Goal: Contribute content: Add original content to the website for others to see

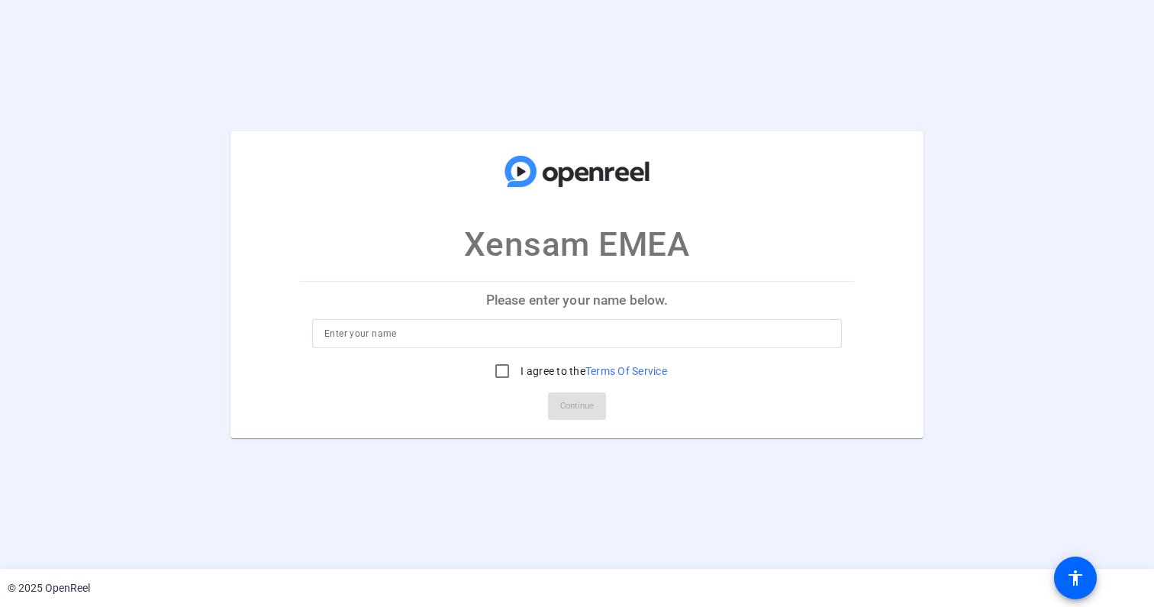
click at [542, 356] on div "I agree to the Terms Of Service" at bounding box center [577, 371] width 180 height 31
click at [537, 340] on input at bounding box center [576, 333] width 505 height 18
type input "I"
type input "[PERSON_NAME]"
click at [492, 371] on input "I agree to the Terms Of Service" at bounding box center [502, 371] width 31 height 31
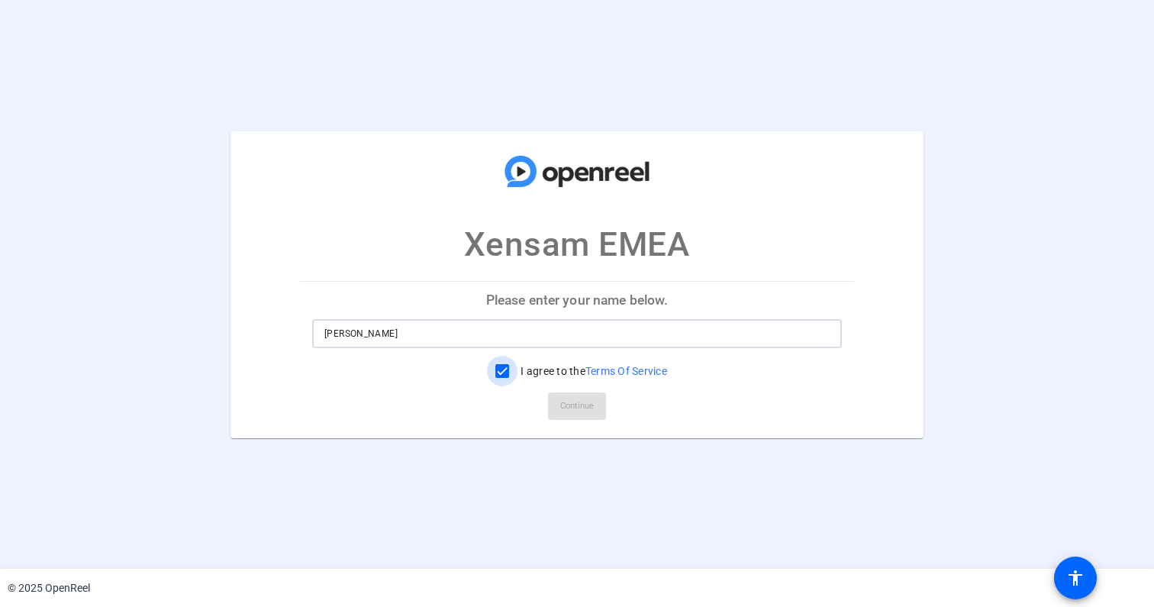
checkbox input "true"
click at [560, 399] on span "Continue" at bounding box center [577, 406] width 34 height 23
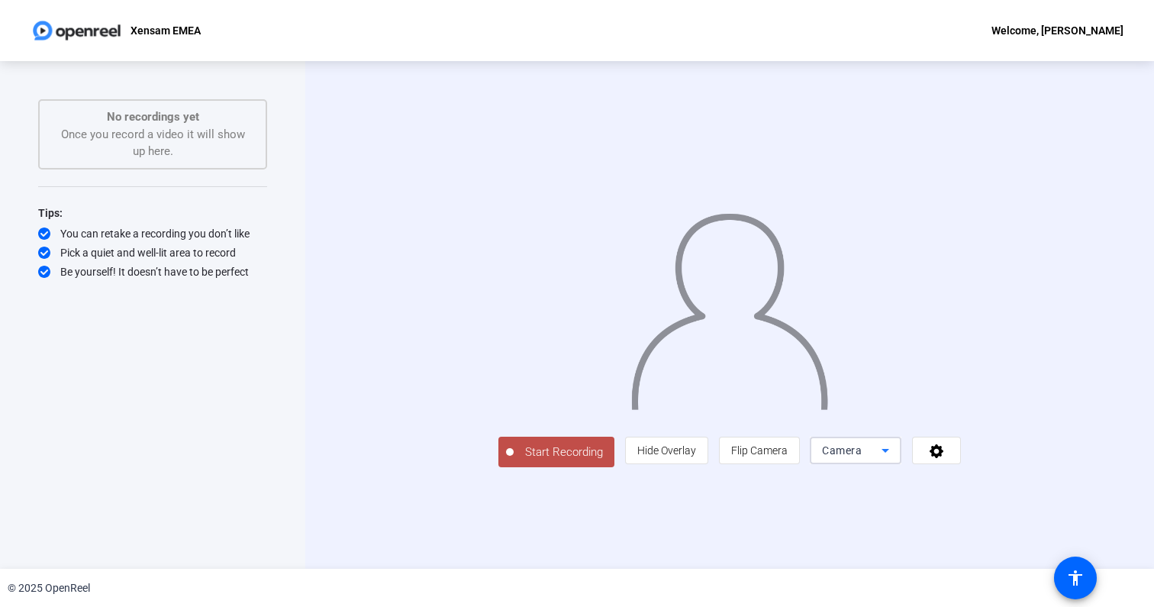
click at [862, 456] on span "Camera" at bounding box center [842, 450] width 40 height 12
click at [980, 521] on div at bounding box center [577, 303] width 1154 height 607
click at [943, 458] on icon at bounding box center [937, 451] width 14 height 14
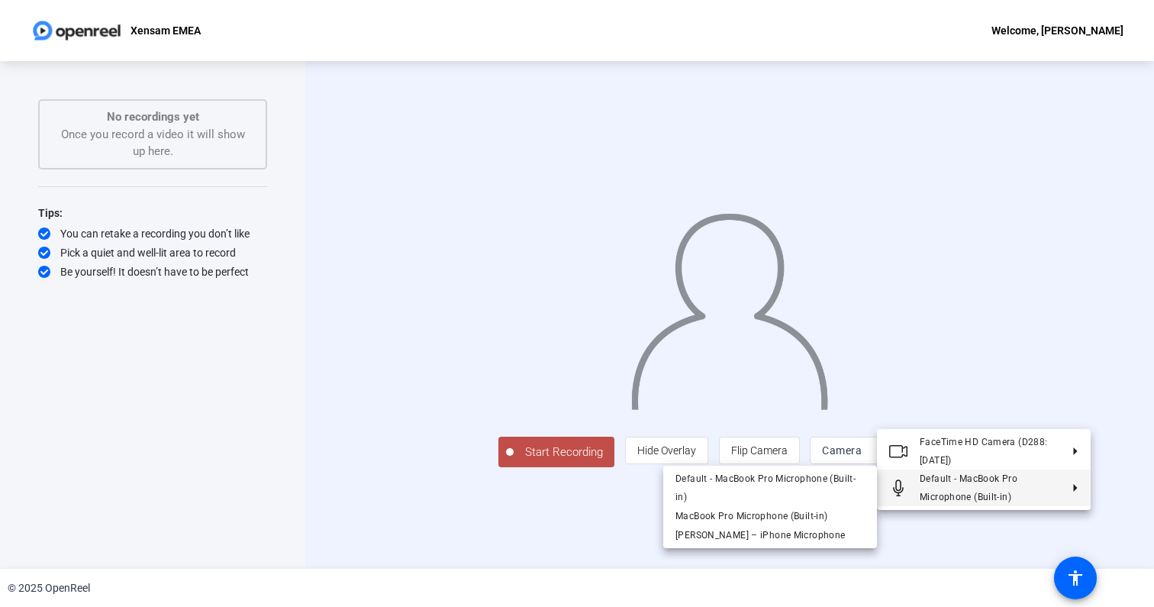
click at [953, 498] on span "Default - MacBook Pro Microphone (Built-in)" at bounding box center [969, 487] width 98 height 29
click at [989, 553] on div at bounding box center [577, 303] width 1154 height 607
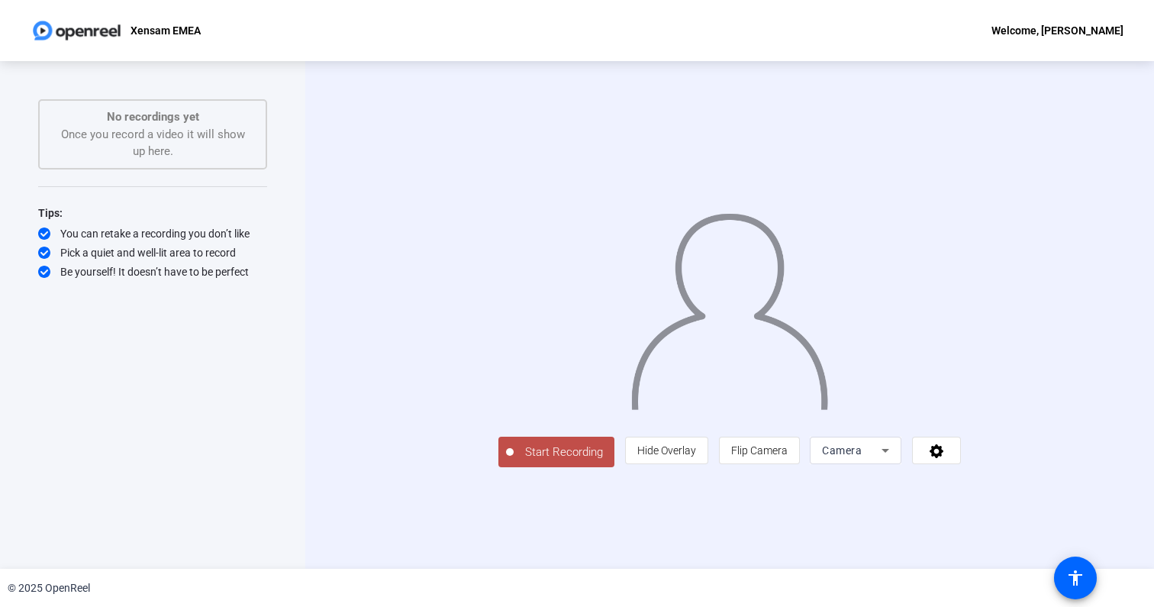
click at [889, 464] on div "Camera" at bounding box center [855, 450] width 67 height 27
click at [1000, 524] on div at bounding box center [577, 303] width 1154 height 607
click at [960, 469] on span at bounding box center [936, 450] width 47 height 37
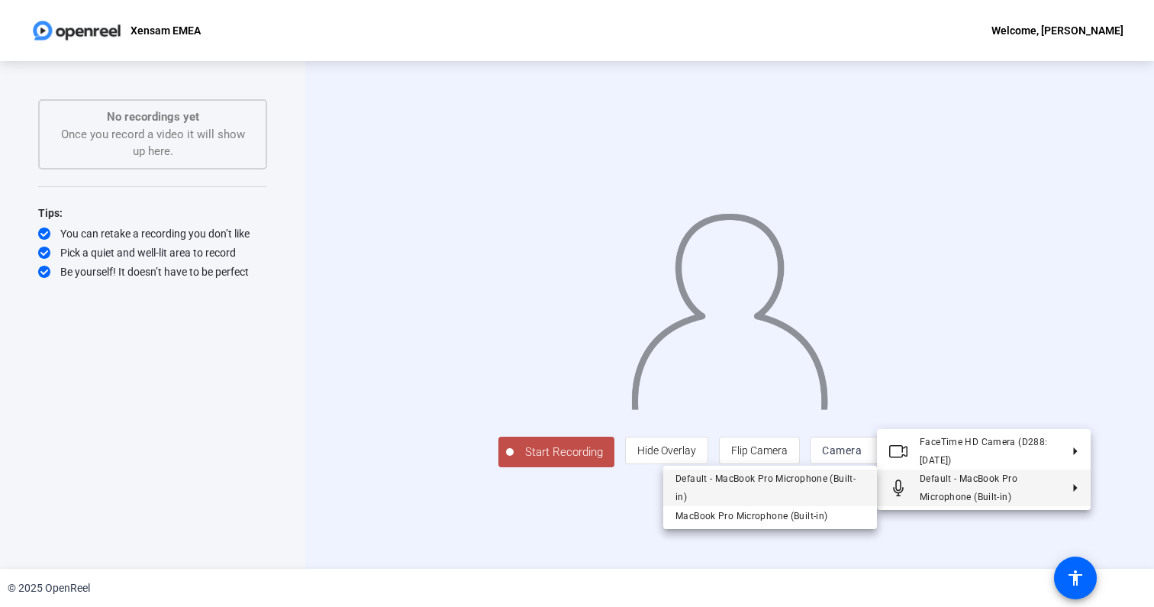
click at [846, 488] on span "Default - MacBook Pro Microphone (Built-in)" at bounding box center [769, 487] width 189 height 37
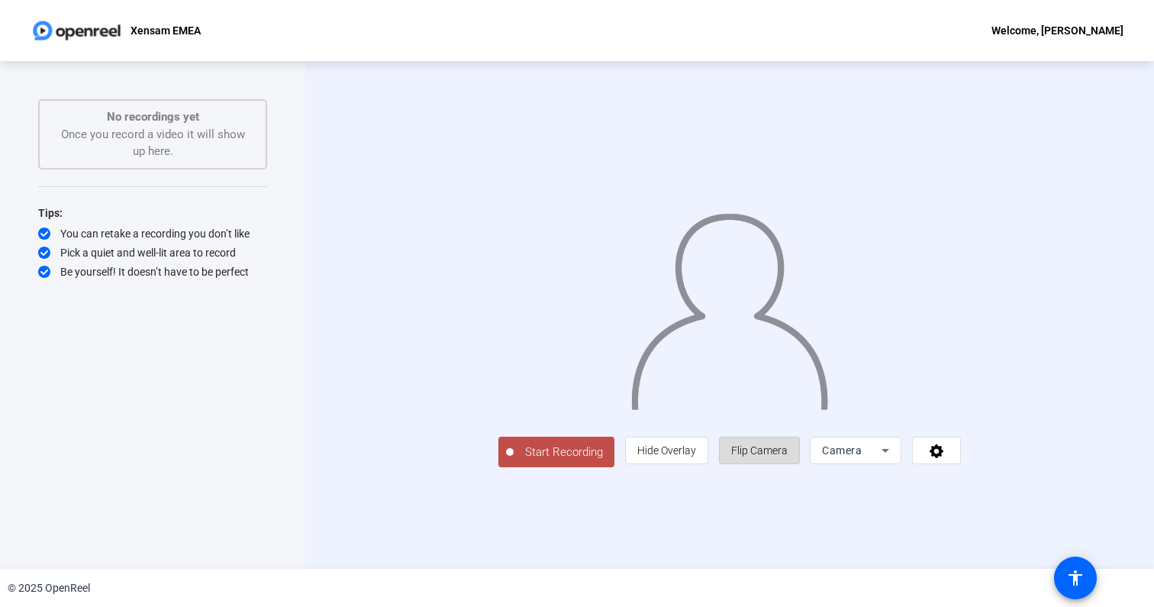
click at [788, 456] on span "Flip Camera" at bounding box center [759, 450] width 56 height 12
click at [514, 461] on span "Start Recording" at bounding box center [564, 452] width 101 height 18
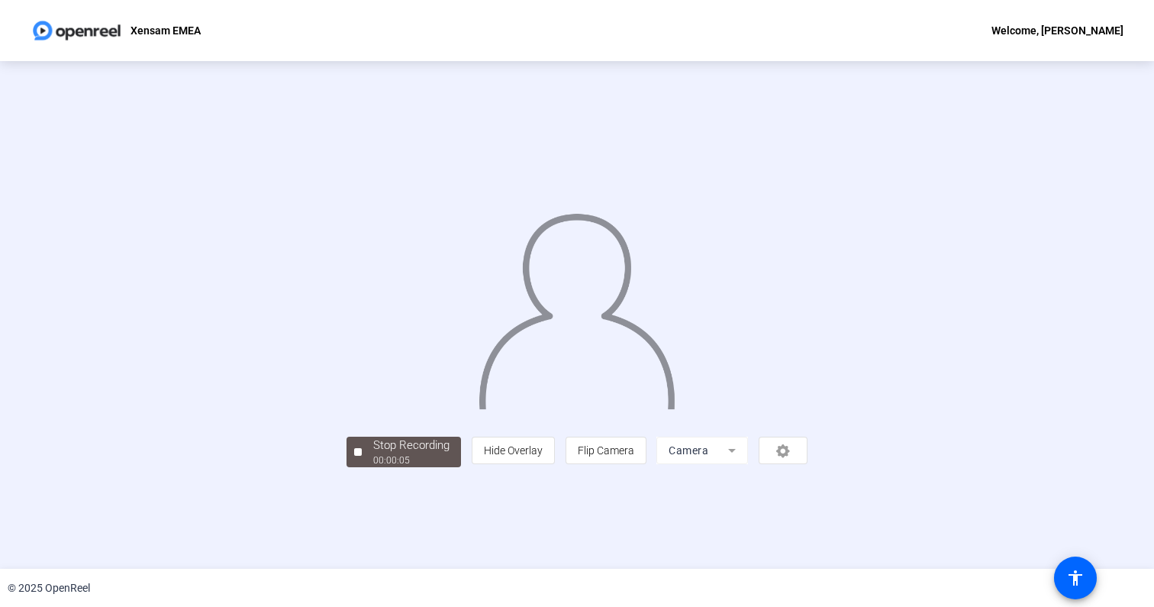
scroll to position [21, 0]
click at [354, 456] on div at bounding box center [358, 452] width 8 height 8
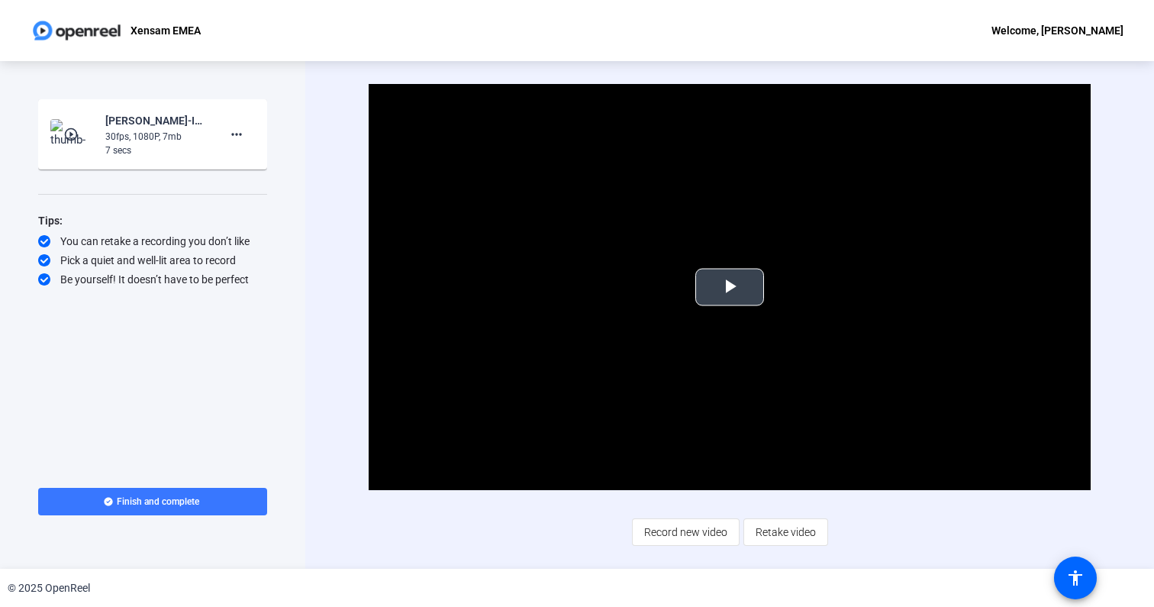
click at [730, 287] on span "Video Player" at bounding box center [730, 287] width 0 height 0
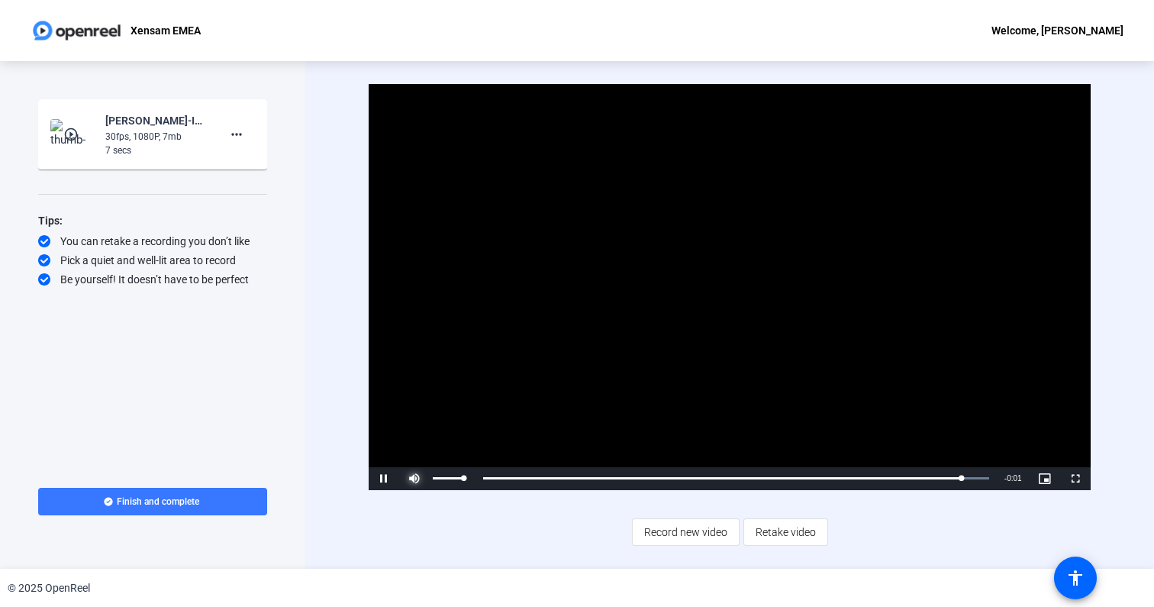
click at [418, 479] on span "Video Player" at bounding box center [414, 479] width 31 height 0
click at [496, 262] on video "Video Player" at bounding box center [729, 287] width 721 height 406
click at [774, 531] on span "Retake video" at bounding box center [786, 532] width 60 height 29
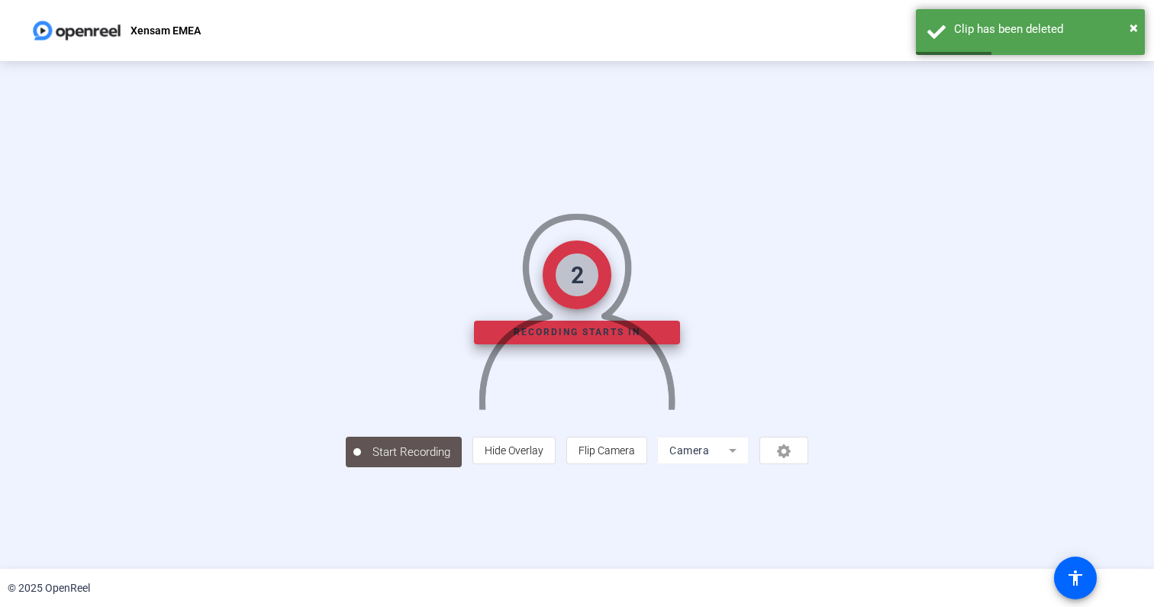
click at [749, 464] on mat-form-field "Camera" at bounding box center [703, 450] width 92 height 27
click at [808, 464] on div "person Hide Overlay flip Flip Camera Camera" at bounding box center [640, 450] width 336 height 27
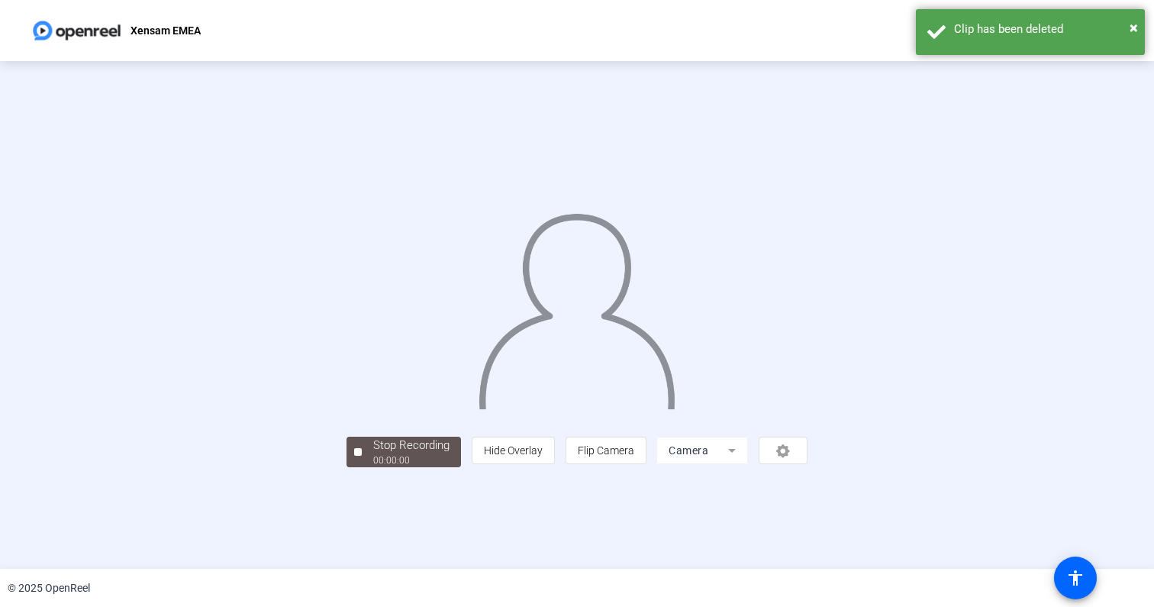
click at [808, 464] on div "person Hide Overlay flip Flip Camera Camera" at bounding box center [640, 450] width 336 height 27
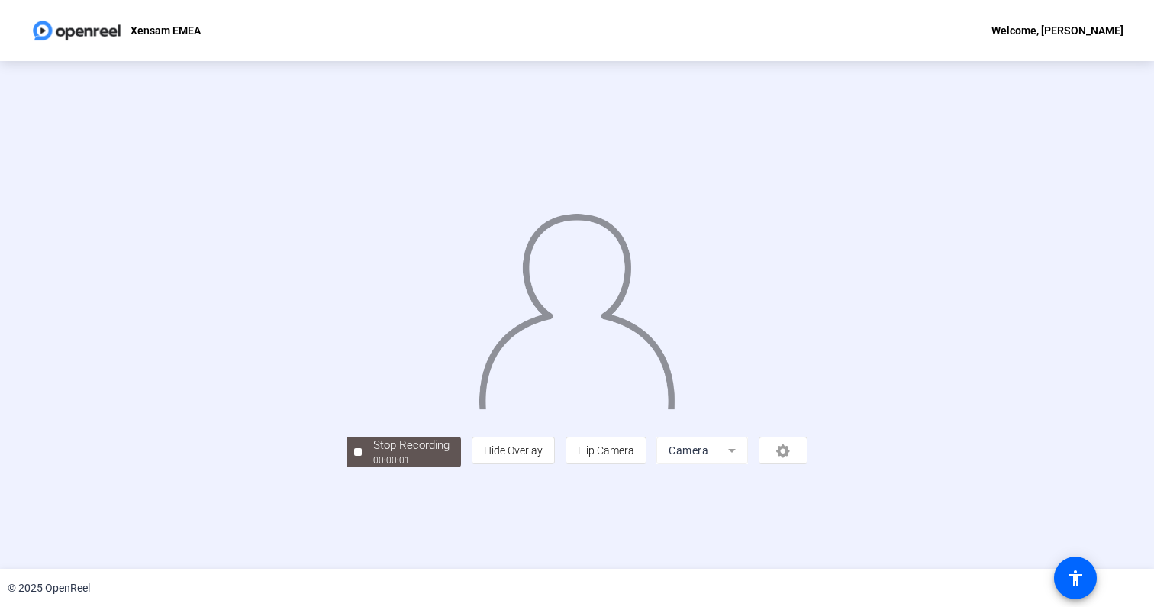
scroll to position [21, 0]
click at [373, 454] on div "Stop Recording" at bounding box center [411, 446] width 76 height 18
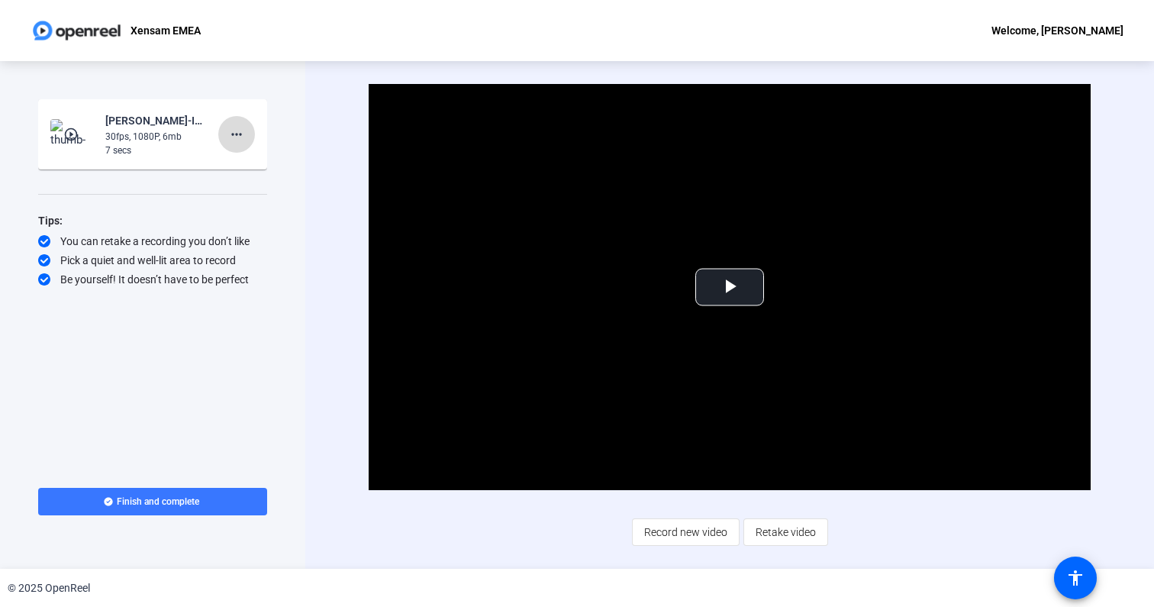
click at [234, 140] on mat-icon "more_horiz" at bounding box center [236, 134] width 18 height 18
click at [856, 264] on div at bounding box center [577, 303] width 1154 height 607
click at [730, 287] on span "Video Player" at bounding box center [730, 287] width 0 height 0
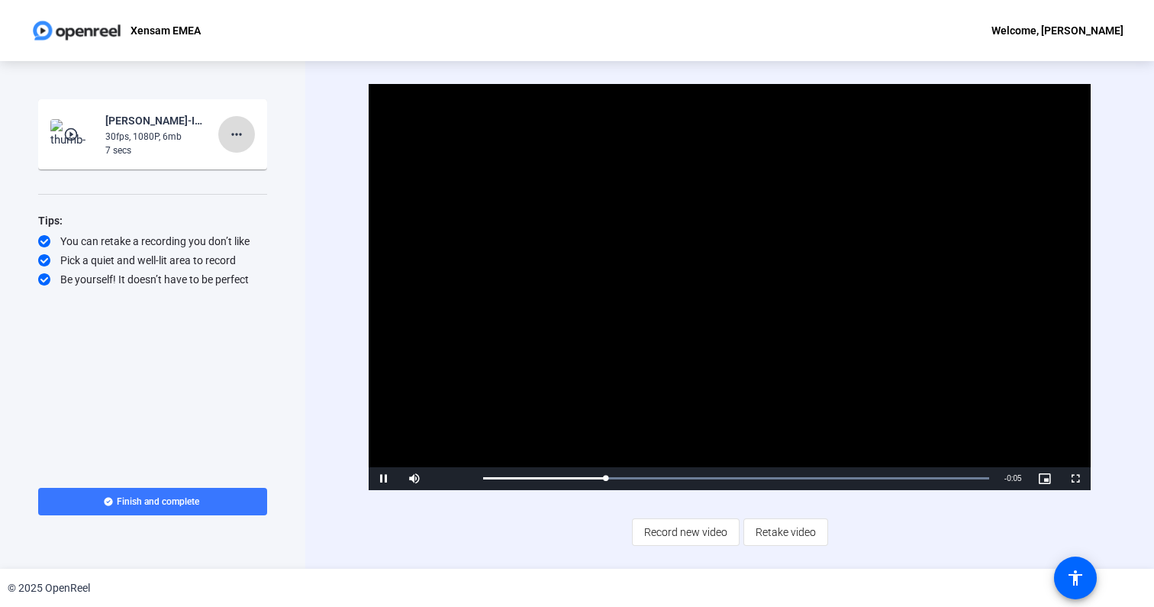
click at [243, 139] on mat-icon "more_horiz" at bounding box center [236, 134] width 18 height 18
click at [251, 166] on span "Delete clip" at bounding box center [261, 166] width 61 height 18
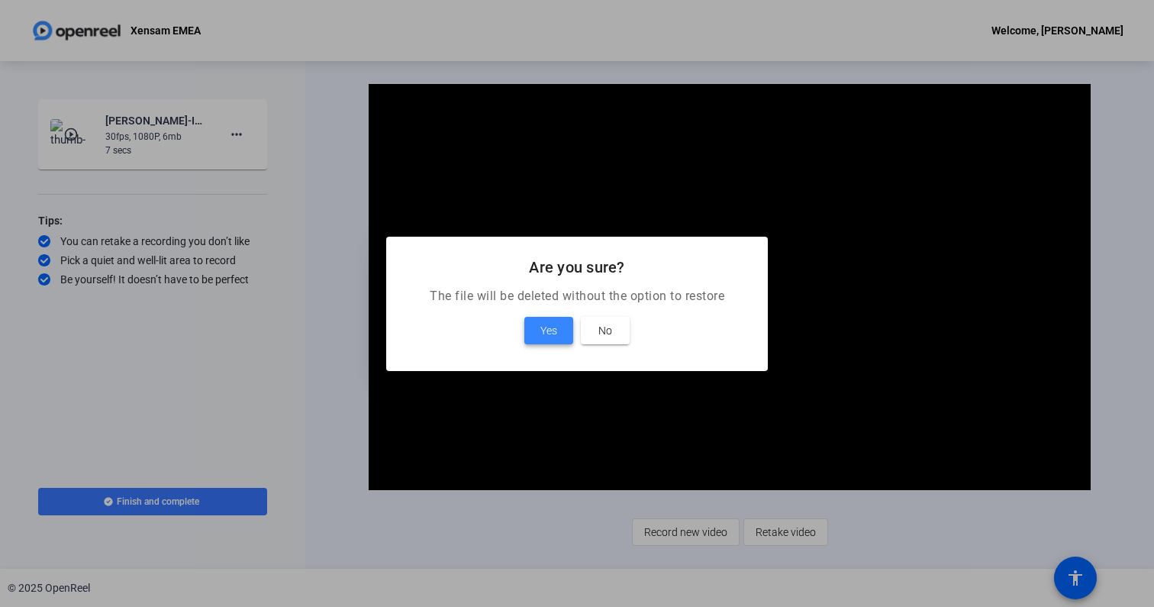
click at [561, 322] on span at bounding box center [548, 330] width 49 height 37
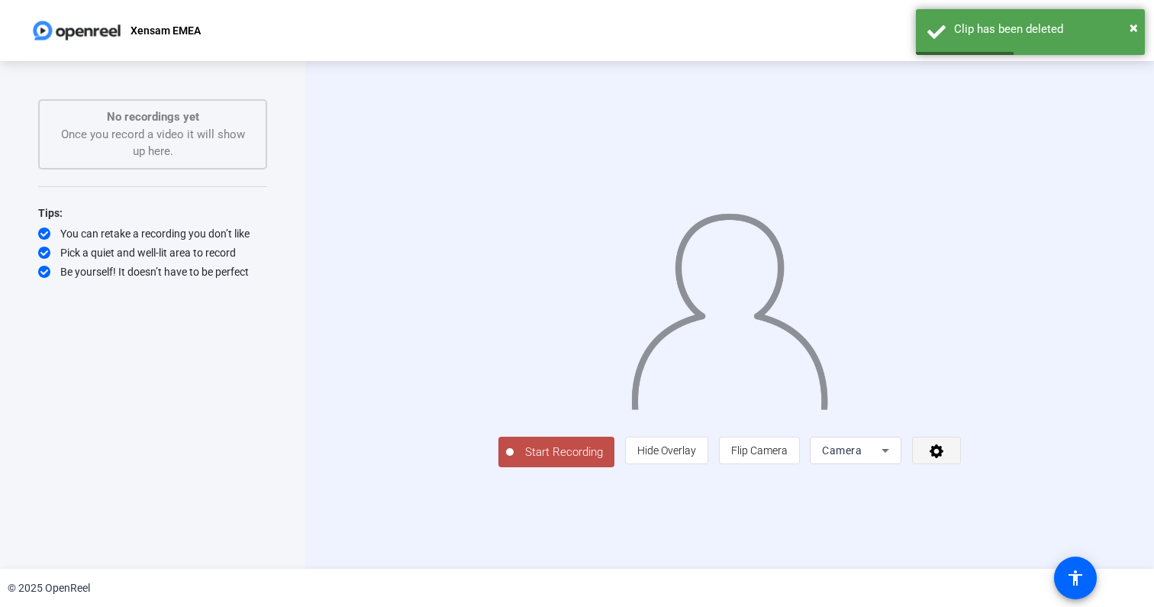
click at [946, 458] on icon at bounding box center [937, 450] width 18 height 15
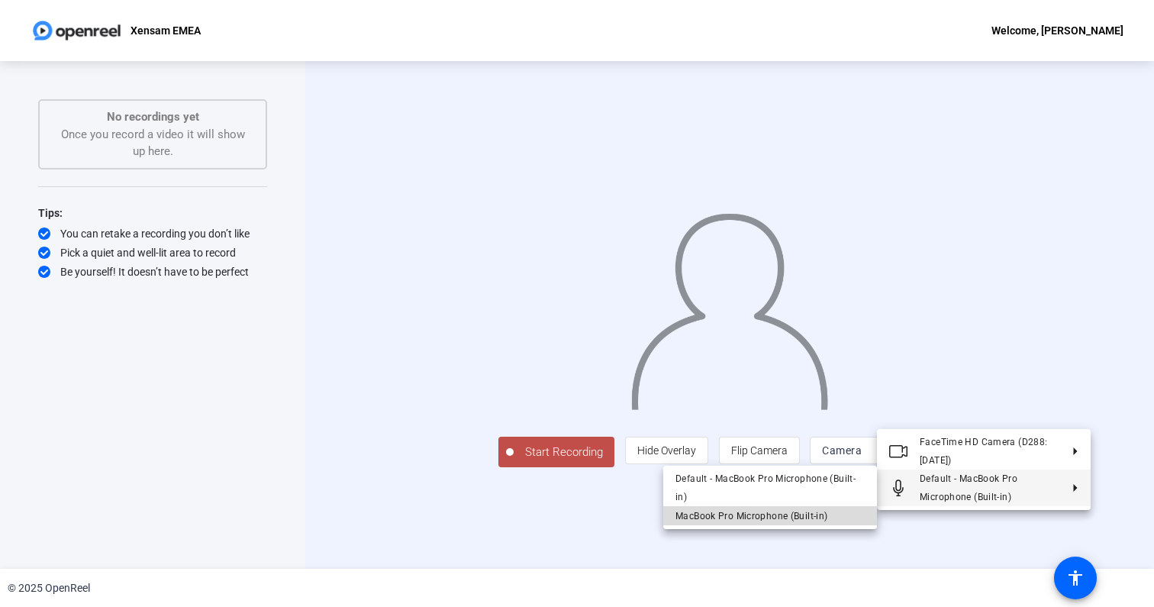
click at [841, 511] on span "MacBook Pro Microphone (Built-in)" at bounding box center [769, 515] width 189 height 18
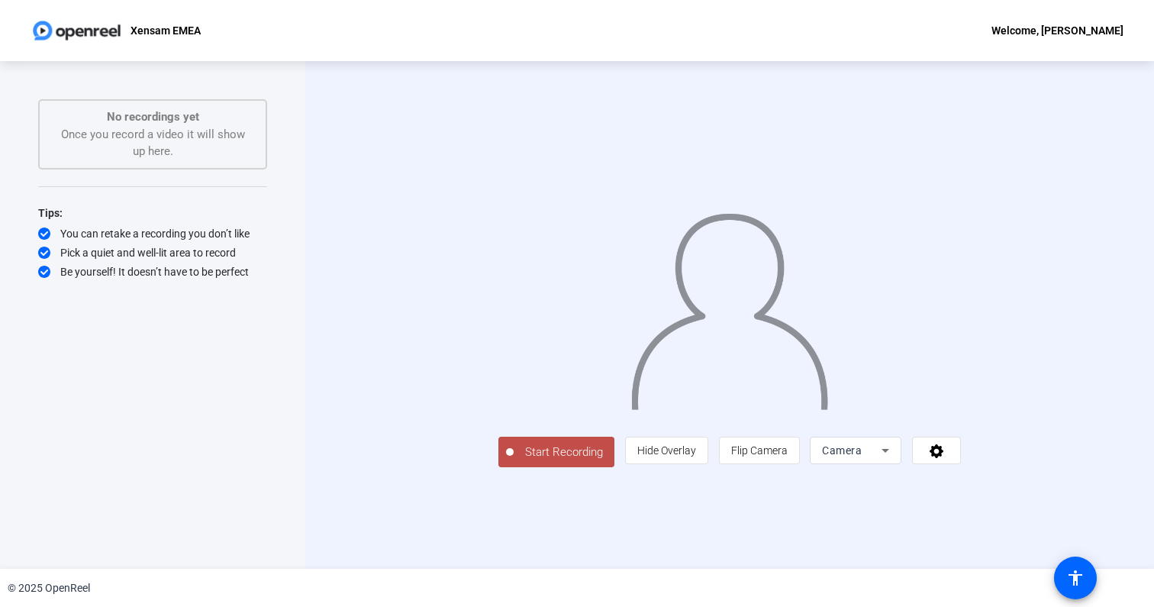
click at [773, 371] on img at bounding box center [730, 306] width 200 height 208
click at [514, 461] on span "Start Recording" at bounding box center [564, 452] width 101 height 18
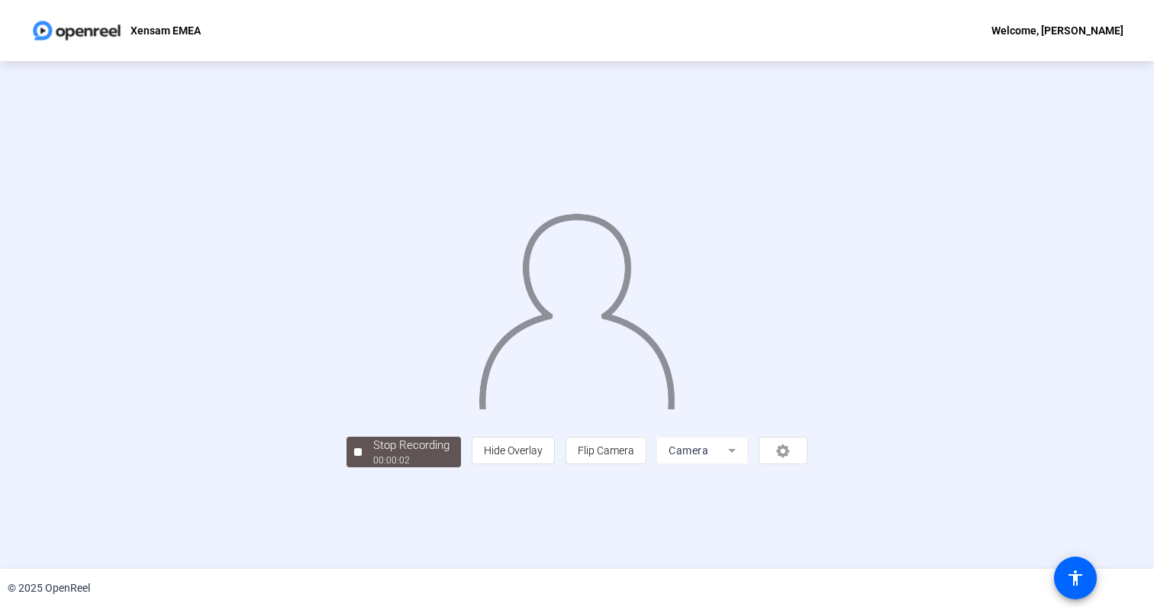
scroll to position [21, 0]
click at [373, 467] on div "00:00:07" at bounding box center [411, 460] width 76 height 14
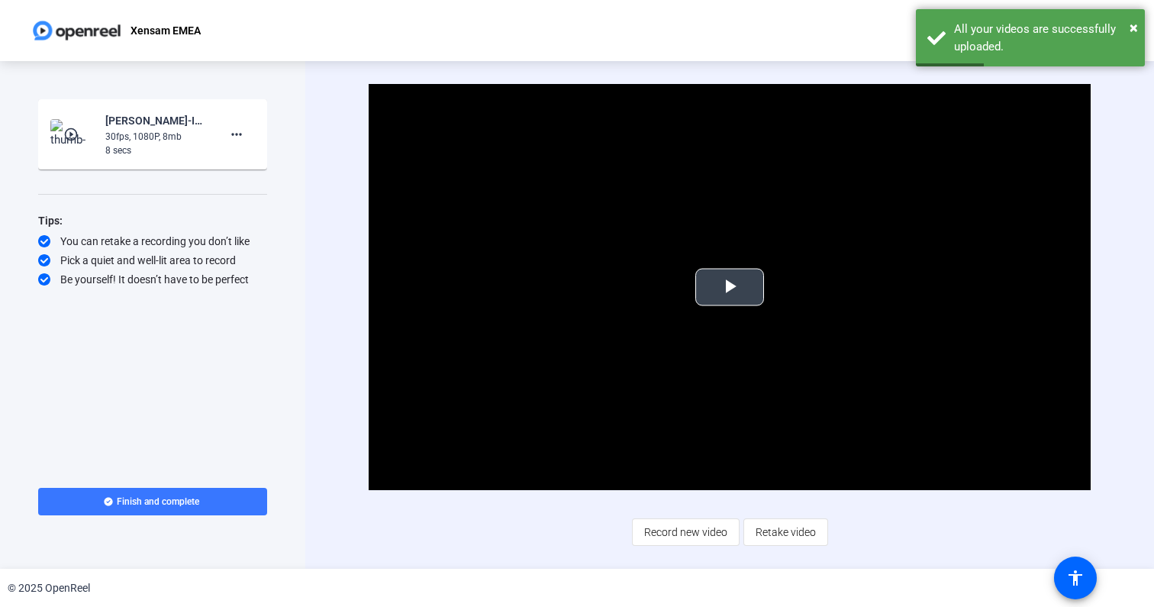
click at [730, 287] on span "Video Player" at bounding box center [730, 287] width 0 height 0
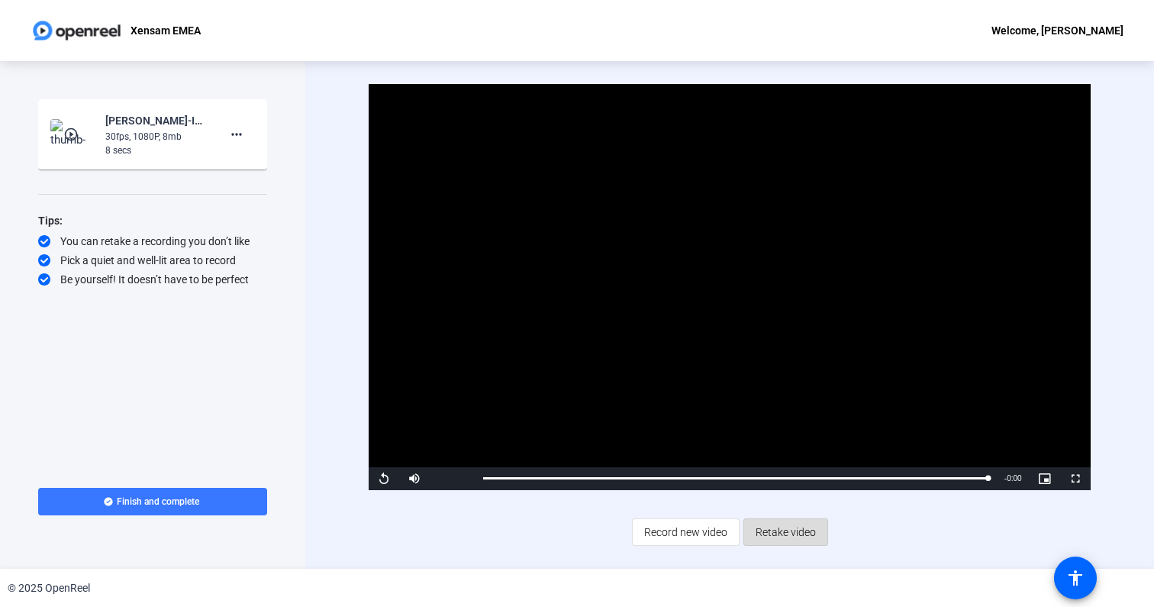
click at [767, 540] on span "Retake video" at bounding box center [786, 532] width 60 height 29
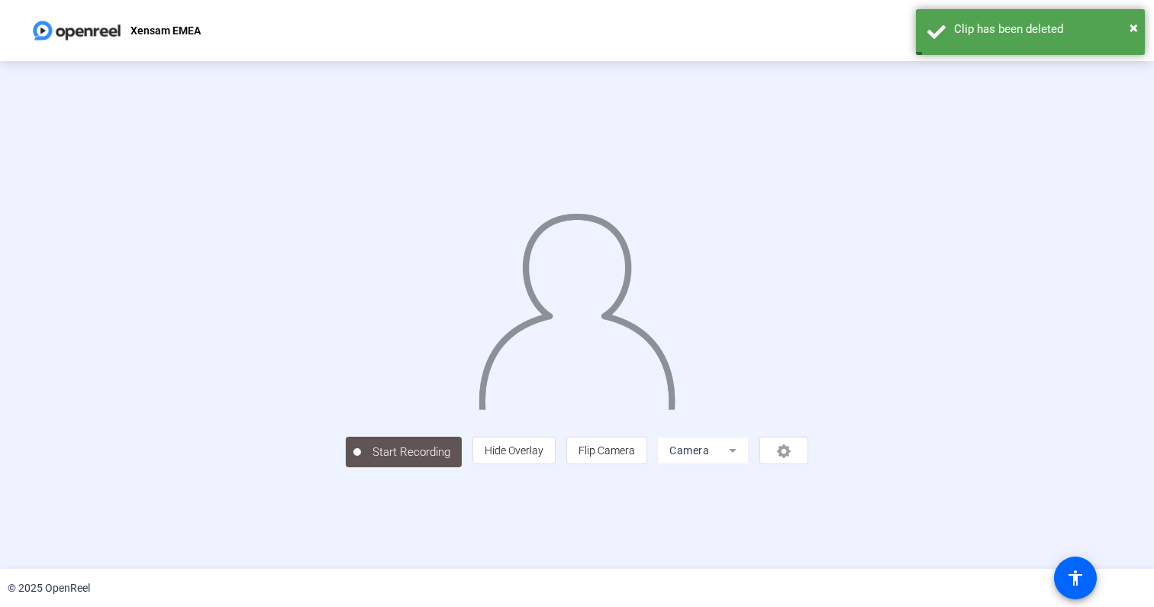
scroll to position [19, 0]
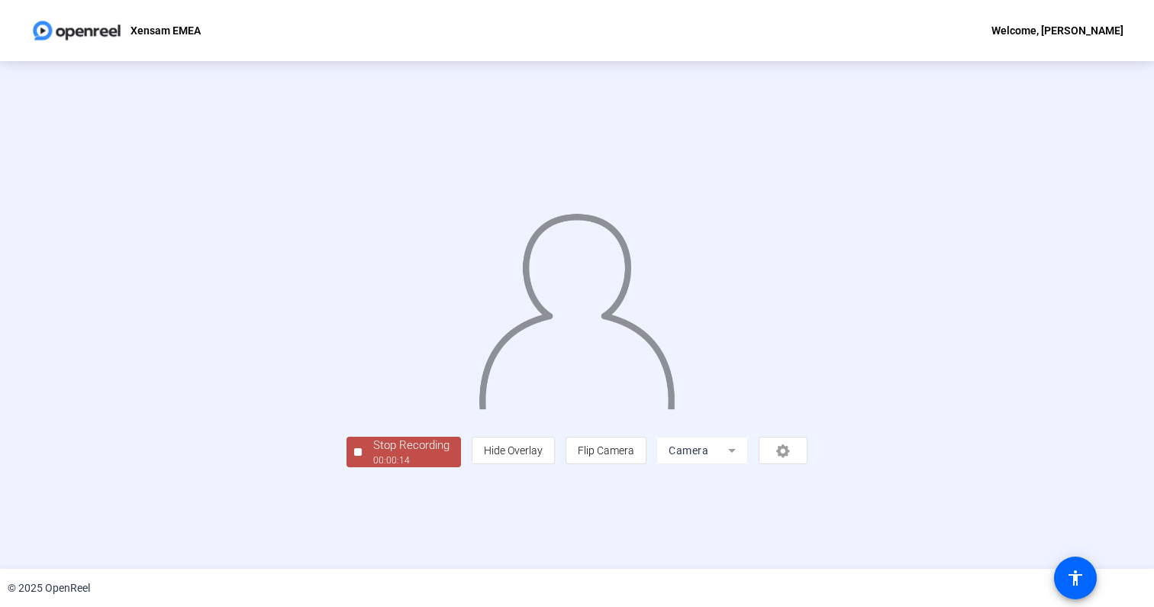
click at [362, 468] on span "Stop Recording 00:00:14" at bounding box center [411, 452] width 99 height 31
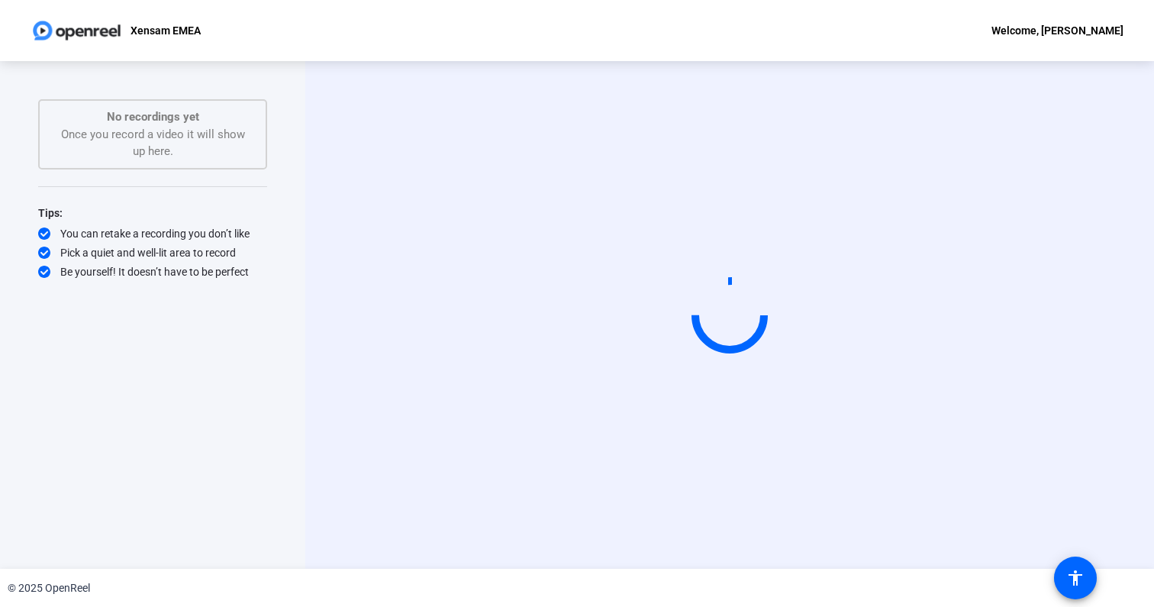
scroll to position [0, 0]
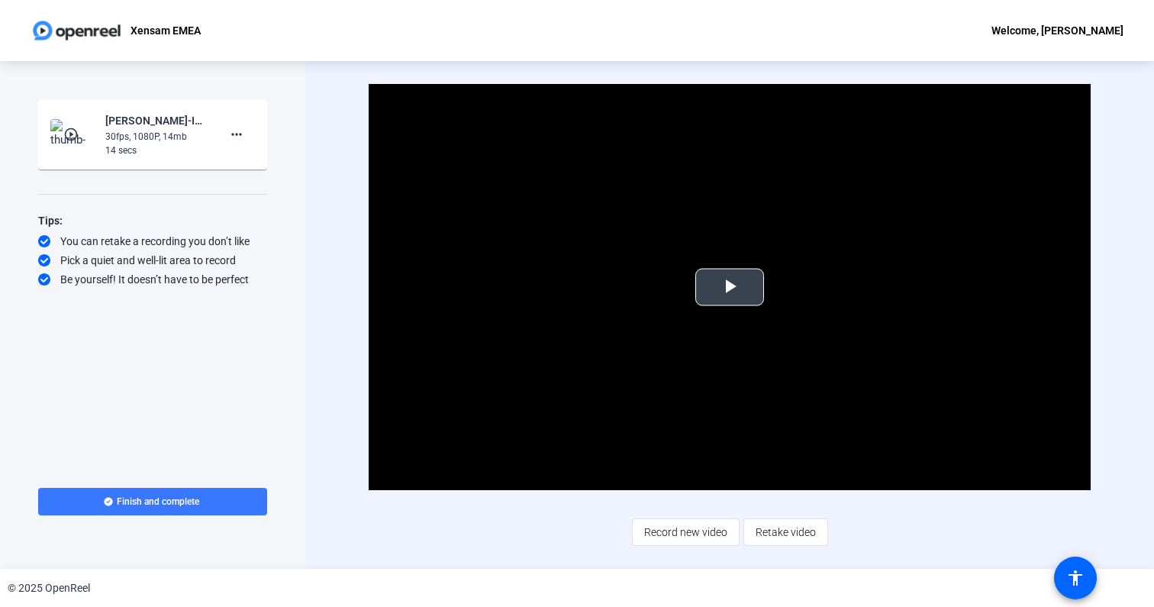
click at [647, 355] on video "Video Player" at bounding box center [729, 287] width 721 height 406
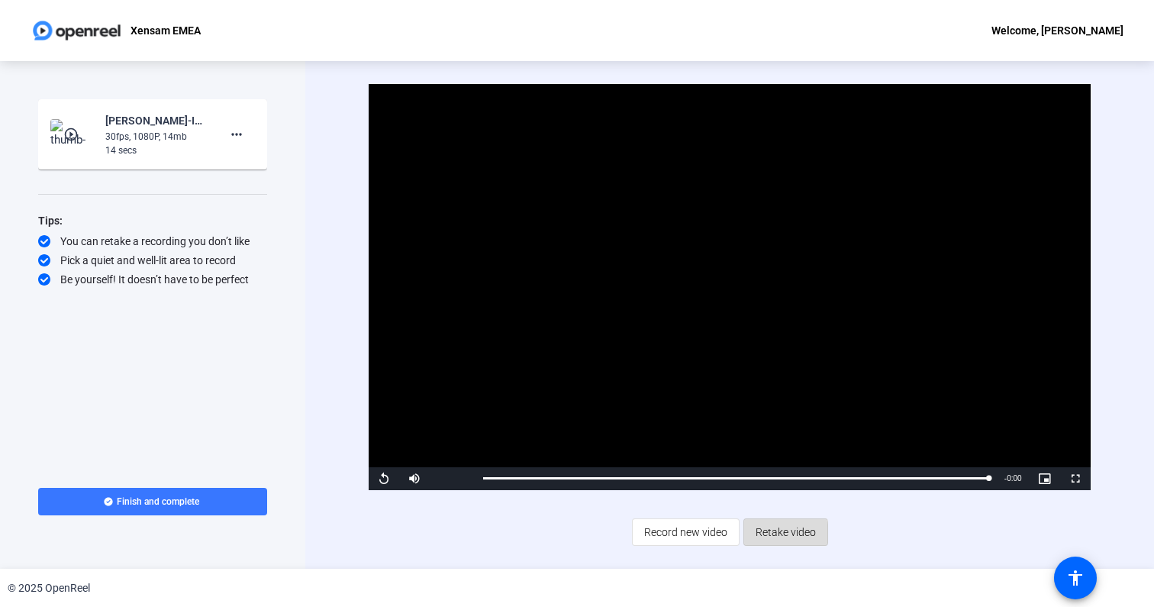
click at [769, 534] on span "Retake video" at bounding box center [786, 532] width 60 height 29
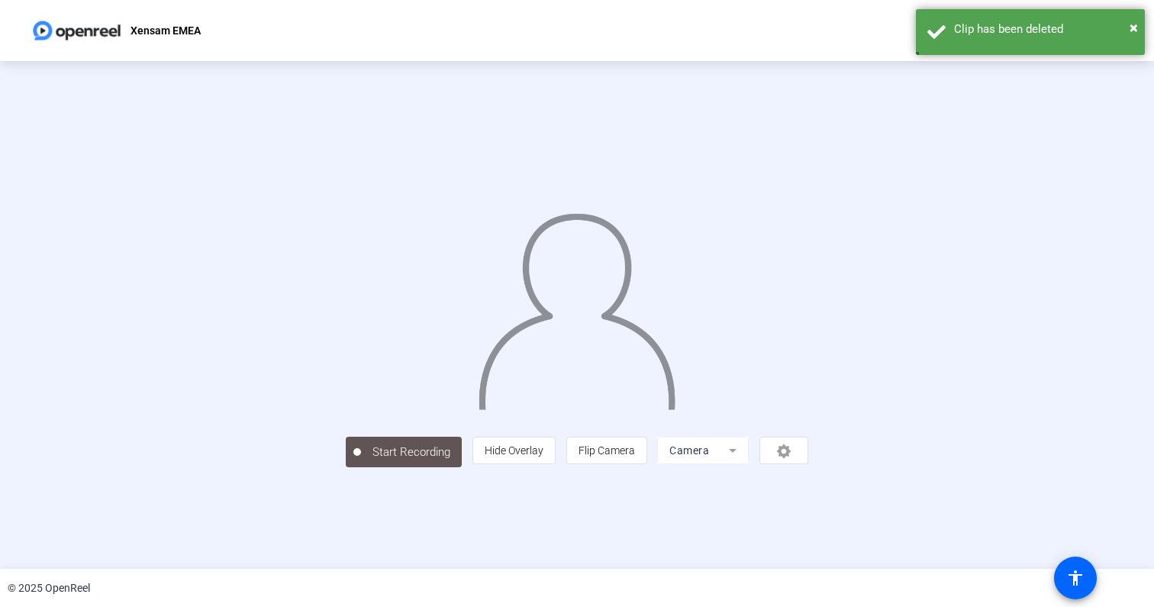
click at [49, 21] on img at bounding box center [77, 30] width 92 height 31
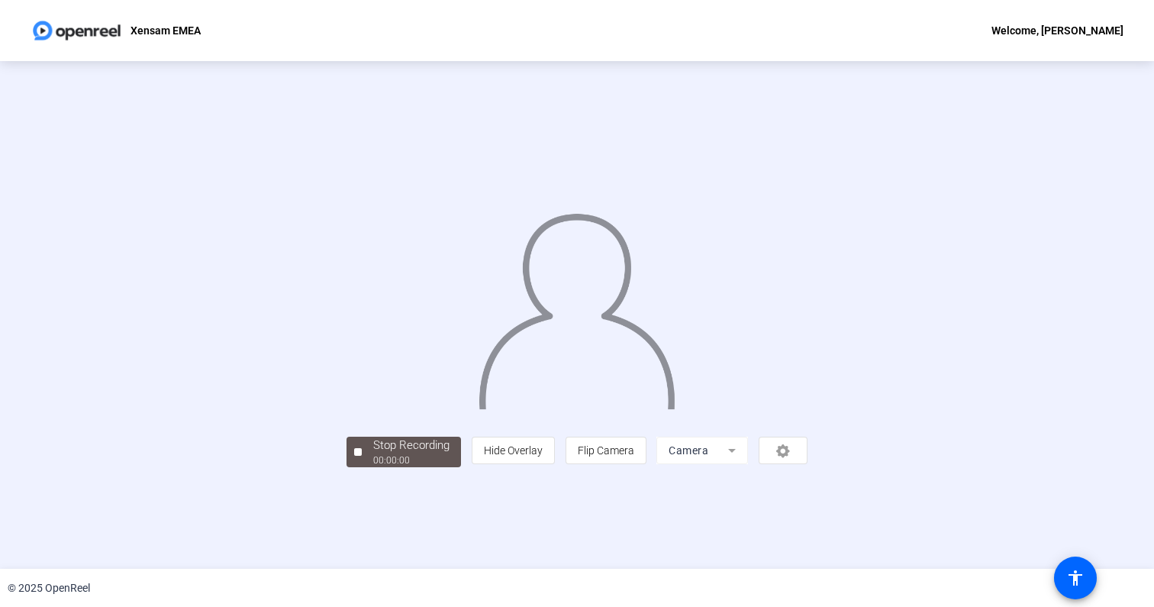
click at [58, 31] on img at bounding box center [77, 30] width 92 height 31
click at [543, 456] on span "Hide Overlay" at bounding box center [513, 450] width 59 height 12
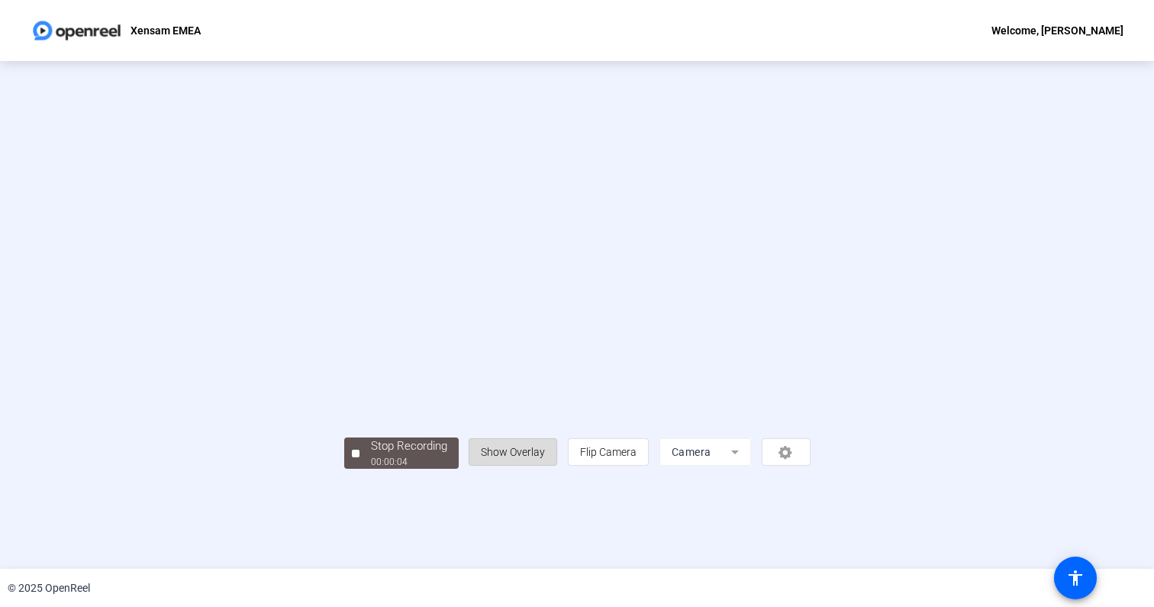
click at [545, 458] on span "Show Overlay" at bounding box center [513, 452] width 64 height 12
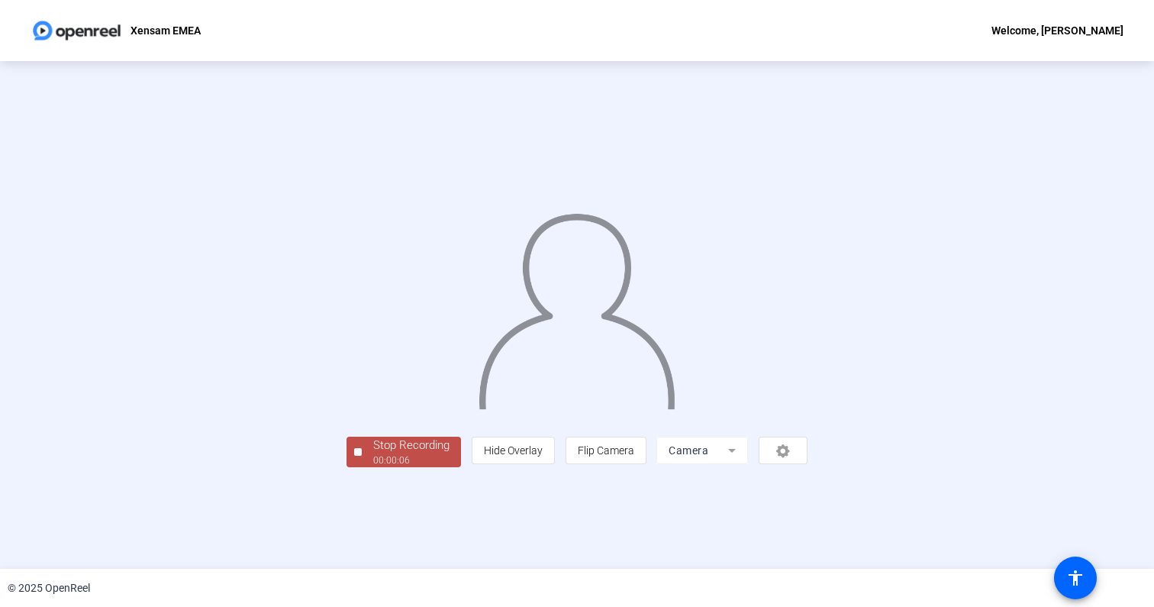
click at [354, 456] on div at bounding box center [358, 452] width 8 height 8
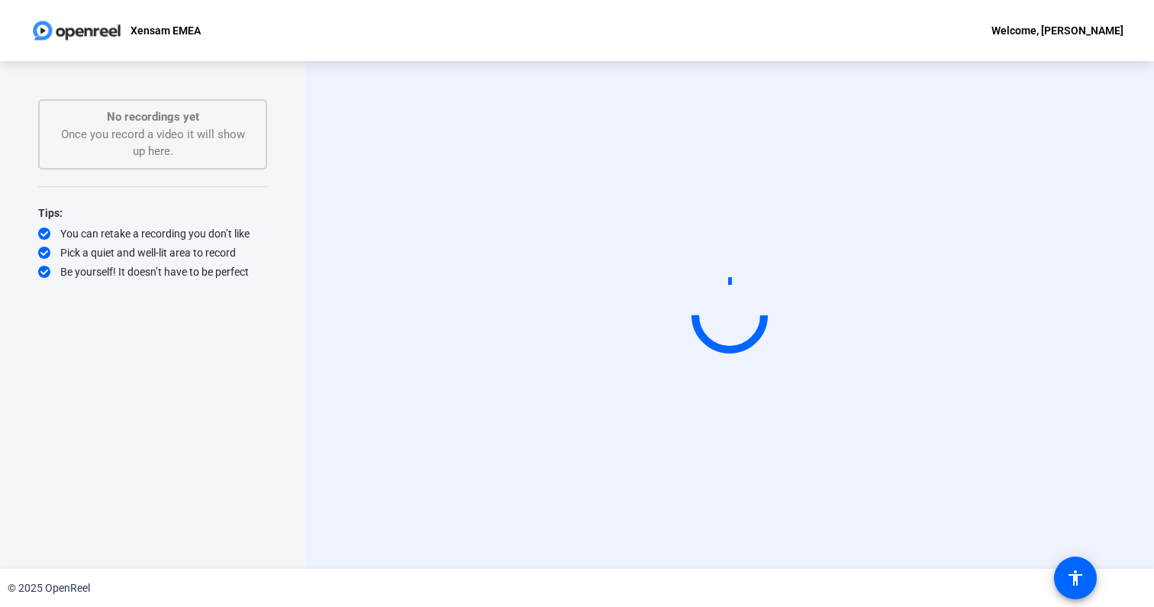
scroll to position [0, 0]
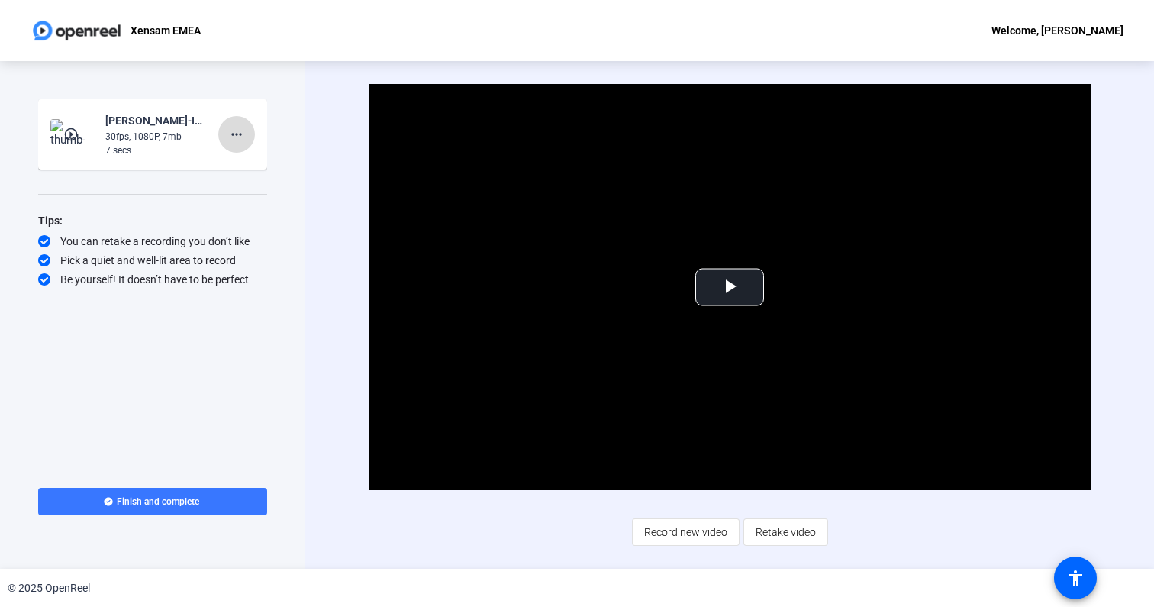
click at [234, 141] on mat-icon "more_horiz" at bounding box center [236, 134] width 18 height 18
click at [266, 165] on span "Delete clip" at bounding box center [261, 166] width 61 height 18
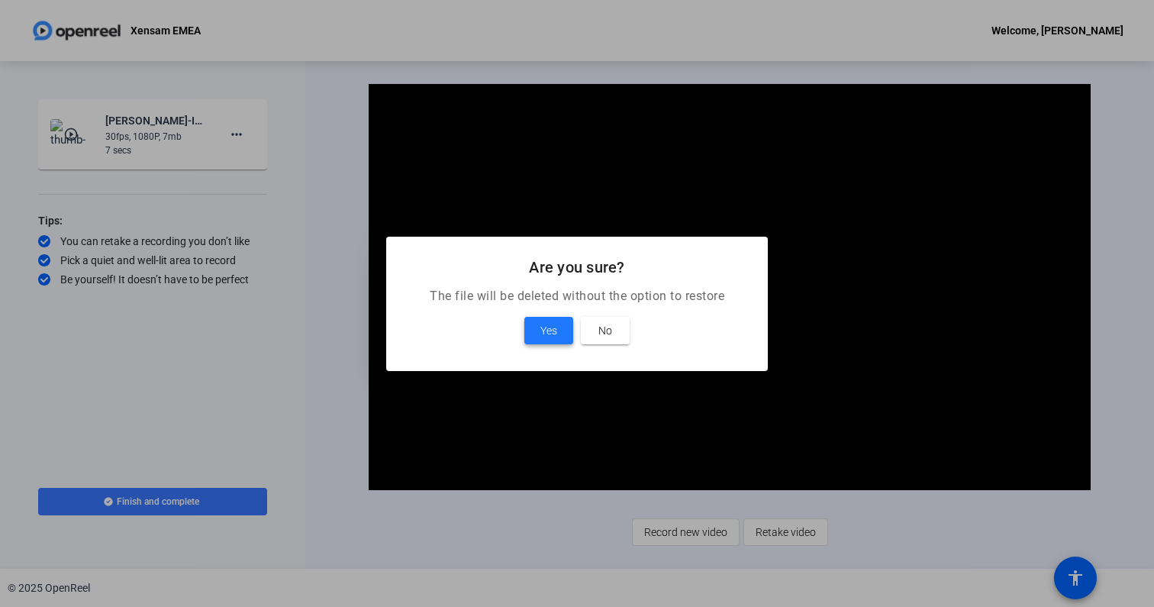
click at [546, 332] on span "Yes" at bounding box center [548, 330] width 17 height 18
